Goal: Task Accomplishment & Management: Manage account settings

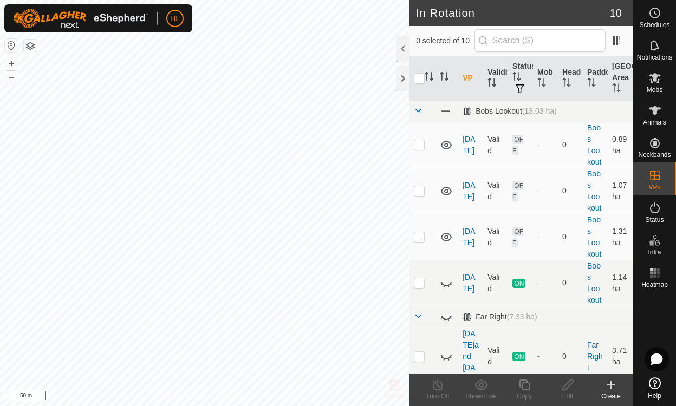
scroll to position [342, 0]
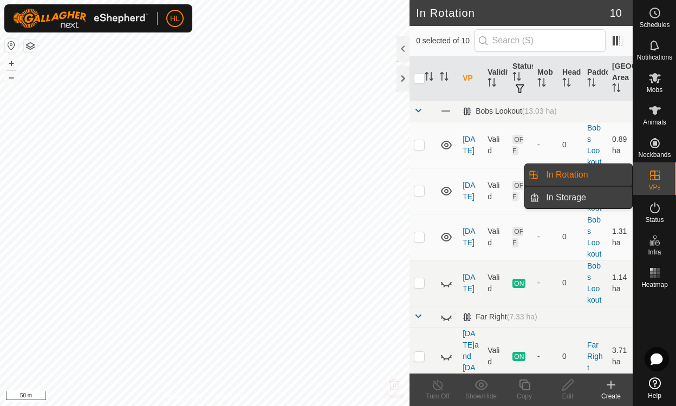
click at [589, 194] on link "In Storage" at bounding box center [586, 198] width 93 height 22
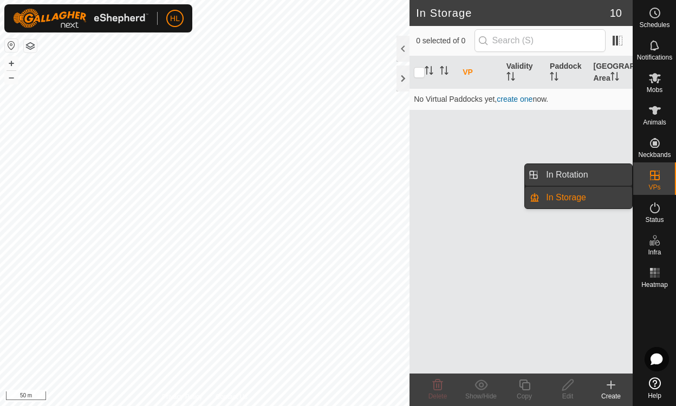
click at [580, 174] on link "In Rotation" at bounding box center [586, 175] width 93 height 22
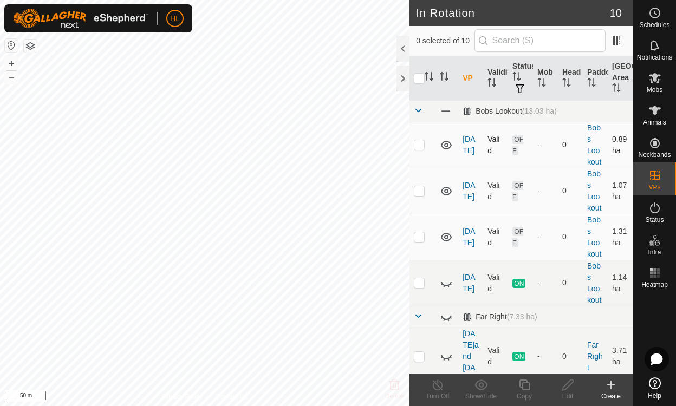
click at [419, 142] on p-checkbox at bounding box center [419, 144] width 11 height 9
checkbox input "true"
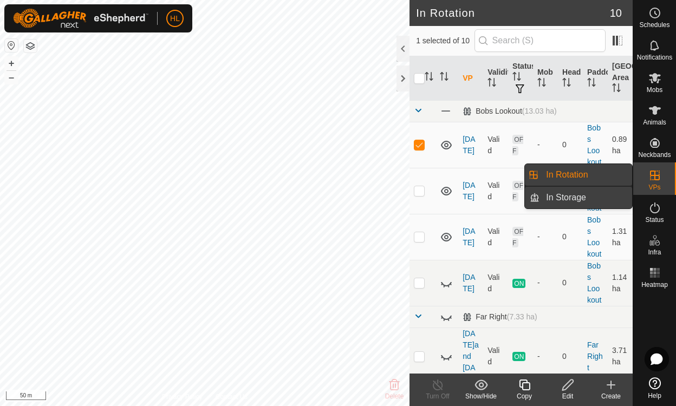
click at [595, 199] on link "In Storage" at bounding box center [586, 198] width 93 height 22
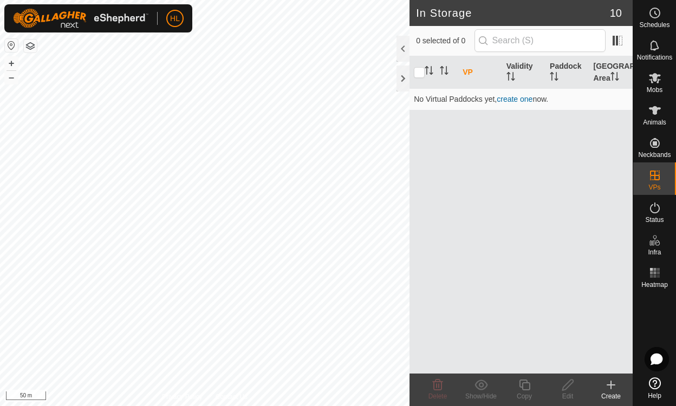
click at [467, 73] on th "VP" at bounding box center [479, 72] width 43 height 33
click at [532, 46] on input "text" at bounding box center [540, 40] width 131 height 23
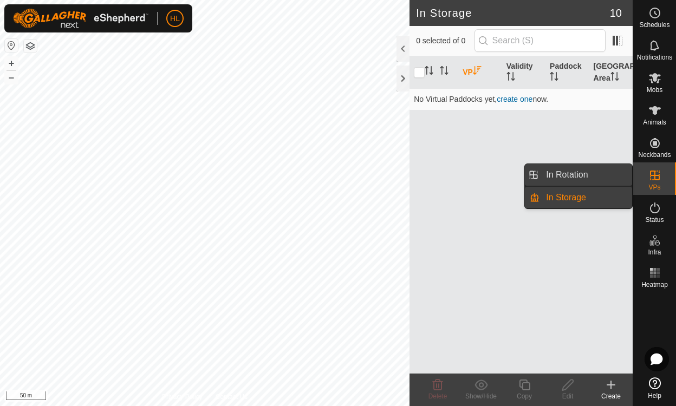
click at [579, 175] on link "In Rotation" at bounding box center [586, 175] width 93 height 22
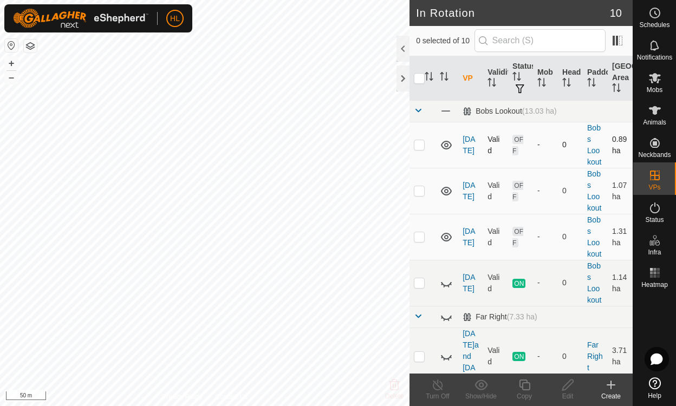
click at [421, 140] on p-tablecheckbox at bounding box center [419, 144] width 11 height 9
click at [479, 385] on icon at bounding box center [481, 385] width 13 height 10
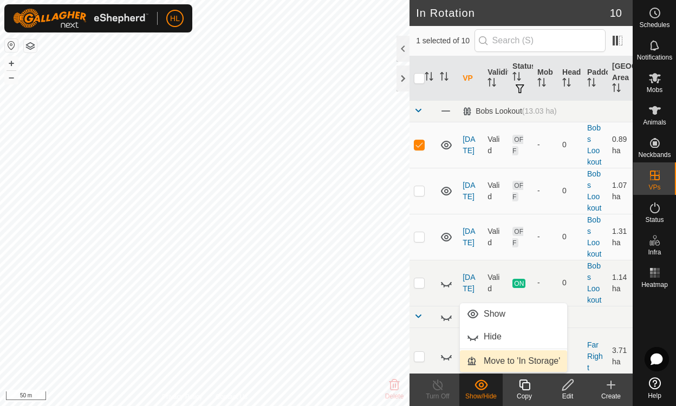
click at [492, 367] on link "Move to 'In Storage'" at bounding box center [513, 362] width 107 height 22
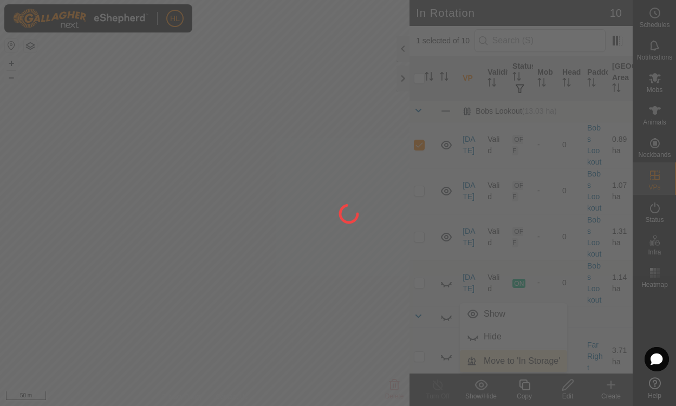
checkbox input "false"
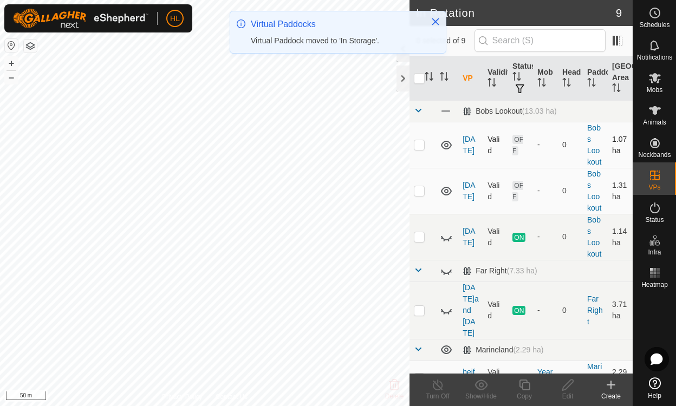
click at [419, 145] on p-checkbox at bounding box center [419, 144] width 11 height 9
checkbox input "true"
click at [419, 190] on p-checkbox at bounding box center [419, 190] width 11 height 9
checkbox input "true"
click at [423, 238] on p-checkbox at bounding box center [419, 236] width 11 height 9
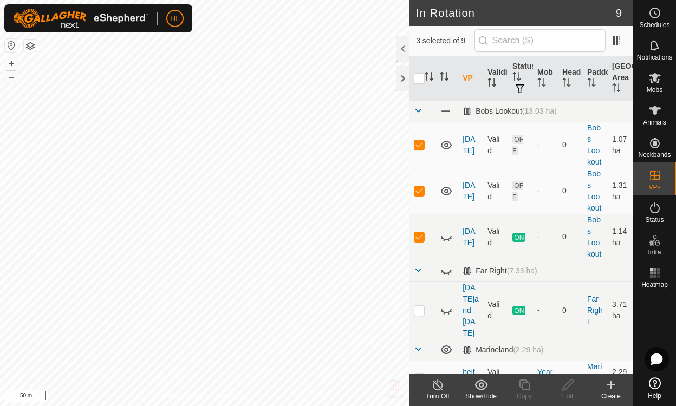
click at [480, 383] on icon at bounding box center [481, 385] width 13 height 10
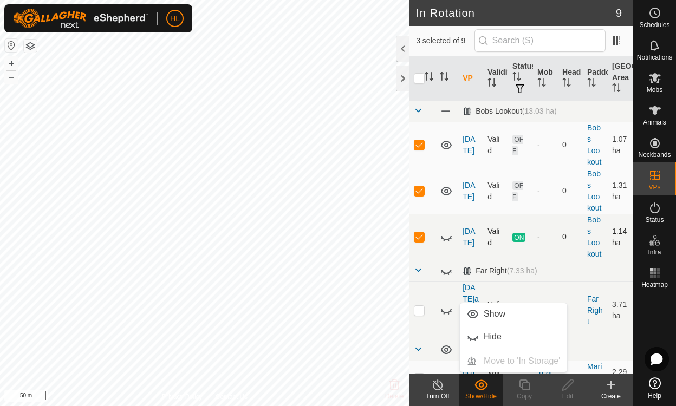
click at [419, 240] on p-checkbox at bounding box center [419, 236] width 11 height 9
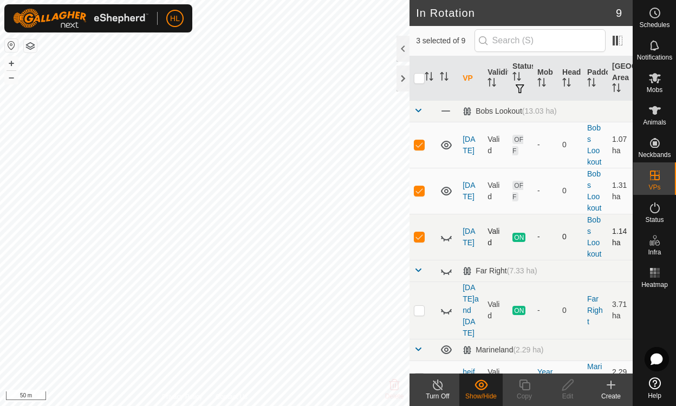
checkbox input "false"
click at [484, 381] on icon at bounding box center [482, 385] width 14 height 13
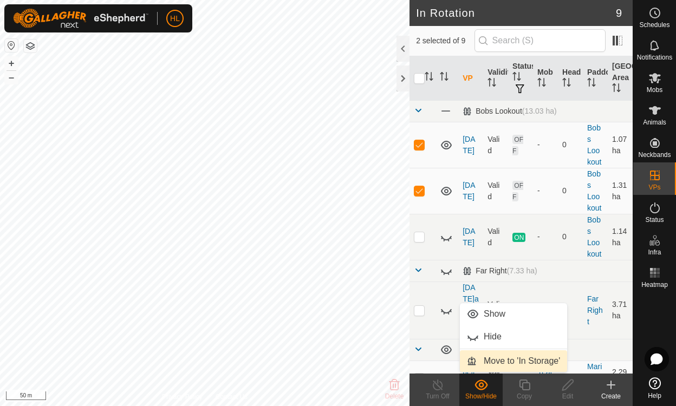
click at [498, 361] on link "Move to 'In Storage'" at bounding box center [513, 362] width 107 height 22
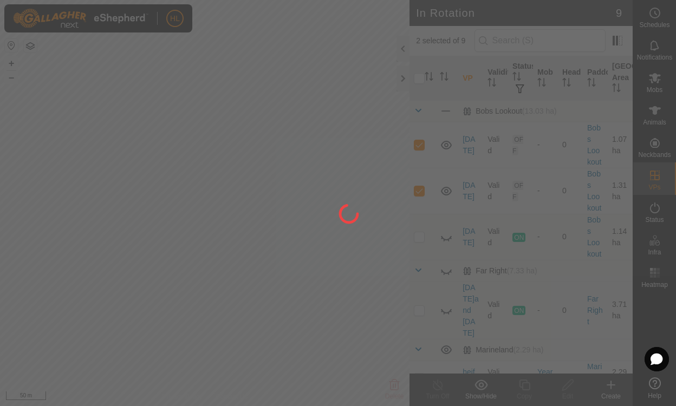
checkbox input "false"
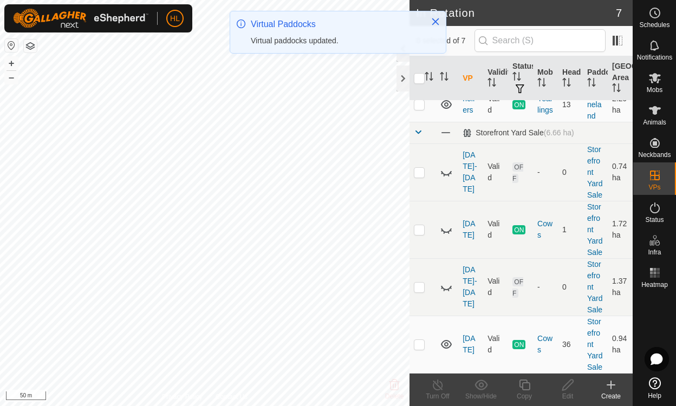
scroll to position [204, 0]
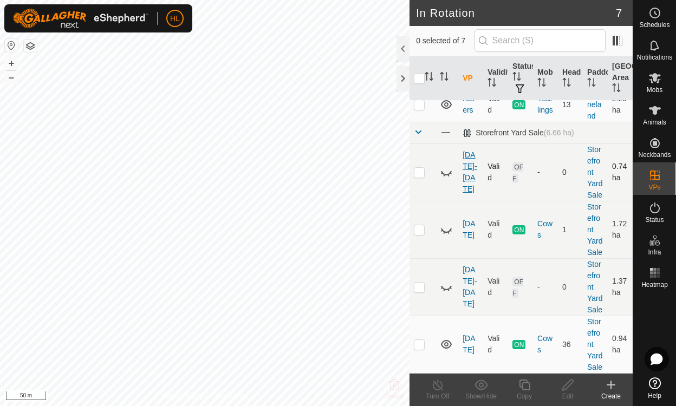
click at [465, 151] on link "[DATE]-[DATE]" at bounding box center [470, 172] width 14 height 43
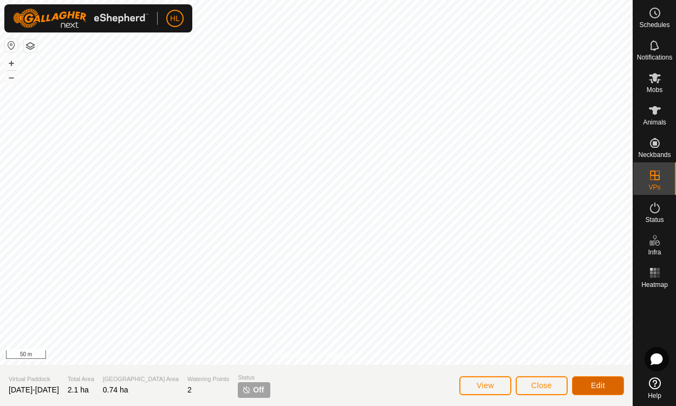
click at [589, 391] on button "Edit" at bounding box center [598, 386] width 52 height 19
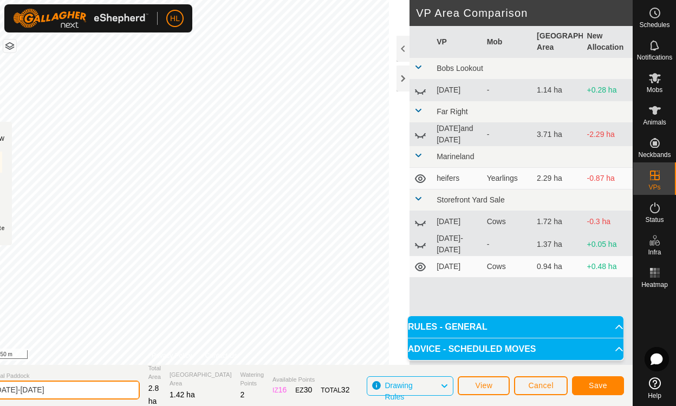
click at [79, 388] on input "[DATE]-[DATE]" at bounding box center [64, 390] width 152 height 19
type input "[DATE]-[DATE]"
click at [590, 376] on div "Save" at bounding box center [598, 386] width 52 height 26
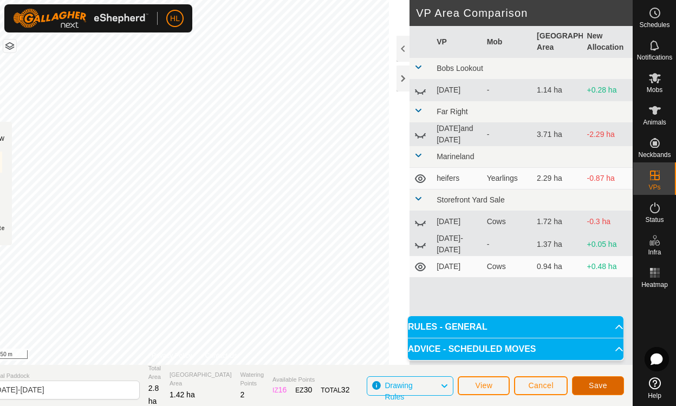
click at [591, 383] on span "Save" at bounding box center [598, 385] width 18 height 9
